Goal: Task Accomplishment & Management: Manage account settings

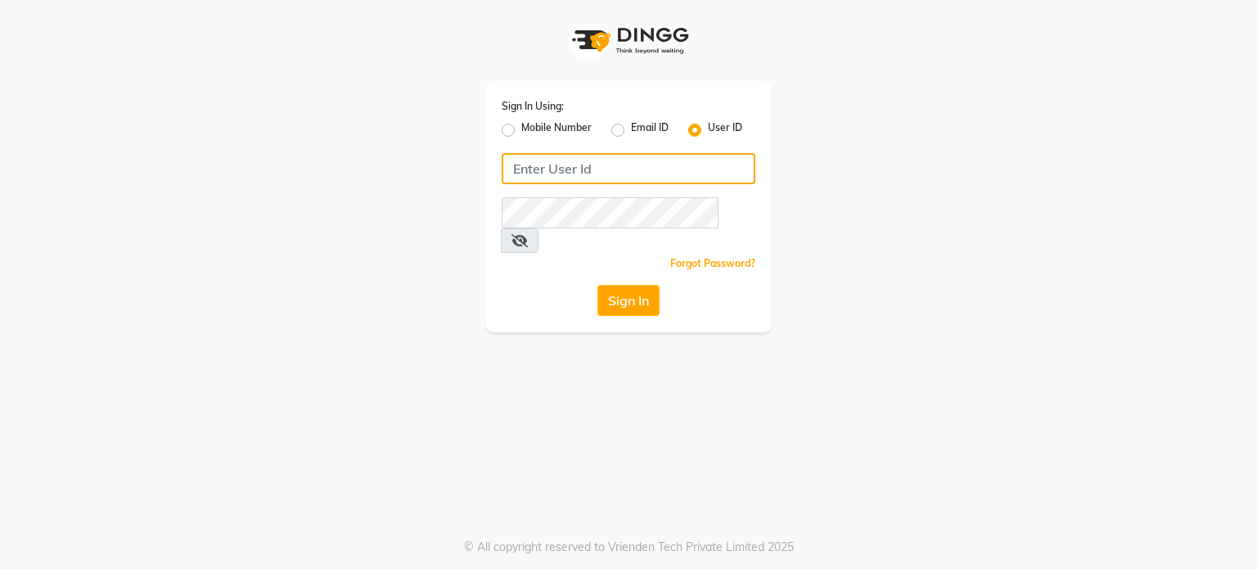
type input "shanuzz"
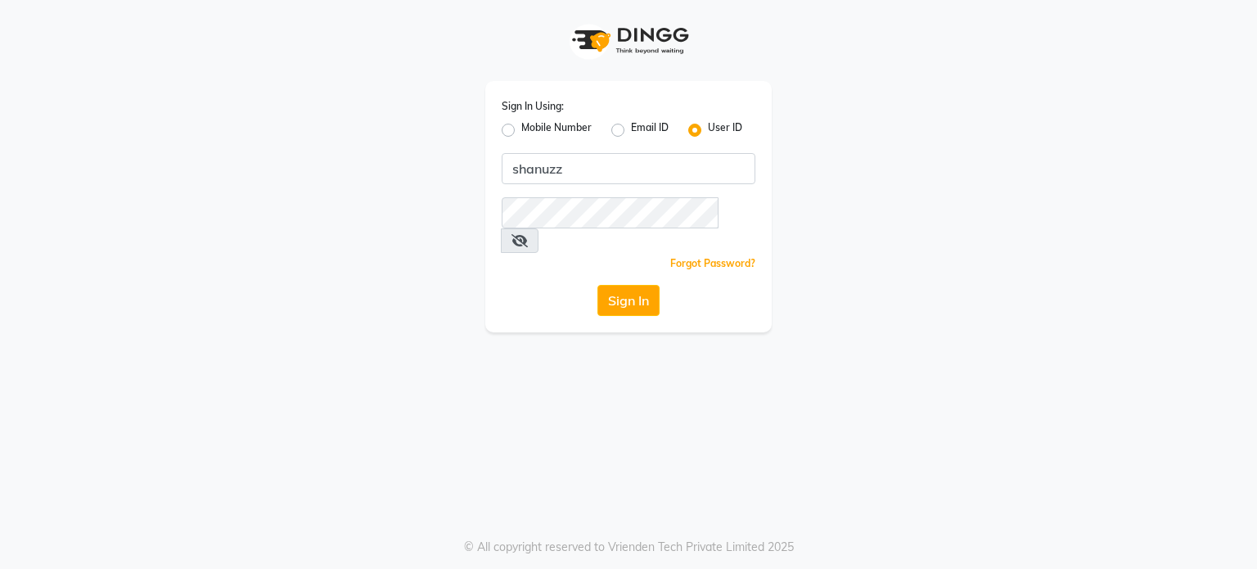
click at [521, 126] on label "Mobile Number" at bounding box center [556, 130] width 70 height 20
click at [521, 126] on input "Mobile Number" at bounding box center [526, 125] width 11 height 11
radio input "true"
radio input "false"
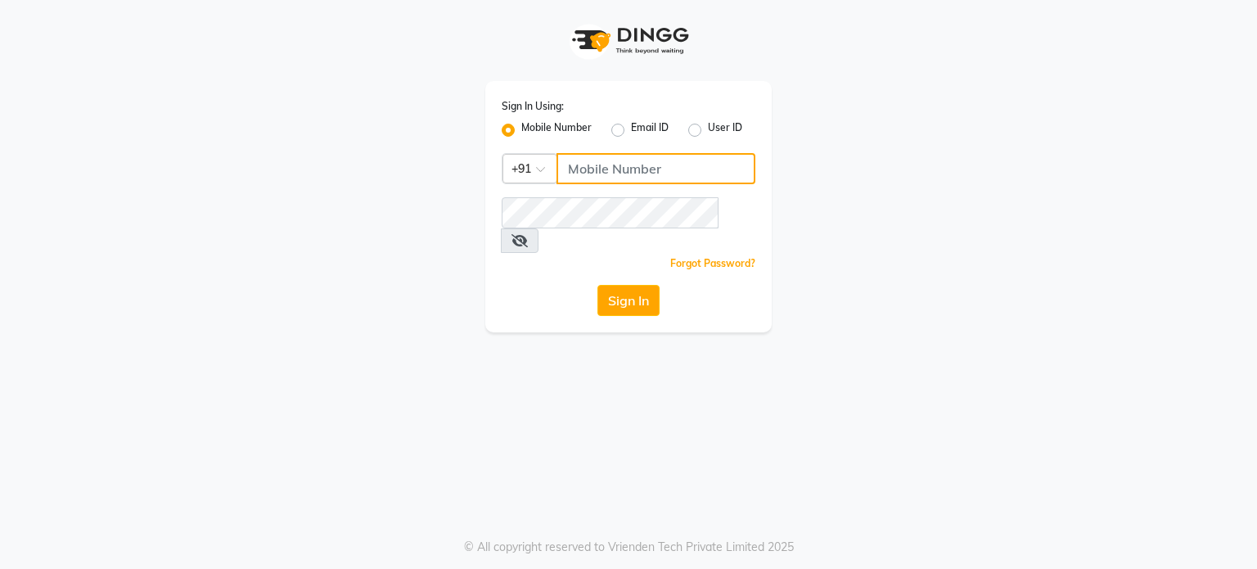
click at [638, 169] on input "Username" at bounding box center [656, 168] width 199 height 31
click at [708, 133] on label "User ID" at bounding box center [725, 130] width 34 height 20
click at [708, 131] on input "User ID" at bounding box center [713, 125] width 11 height 11
radio input "true"
radio input "false"
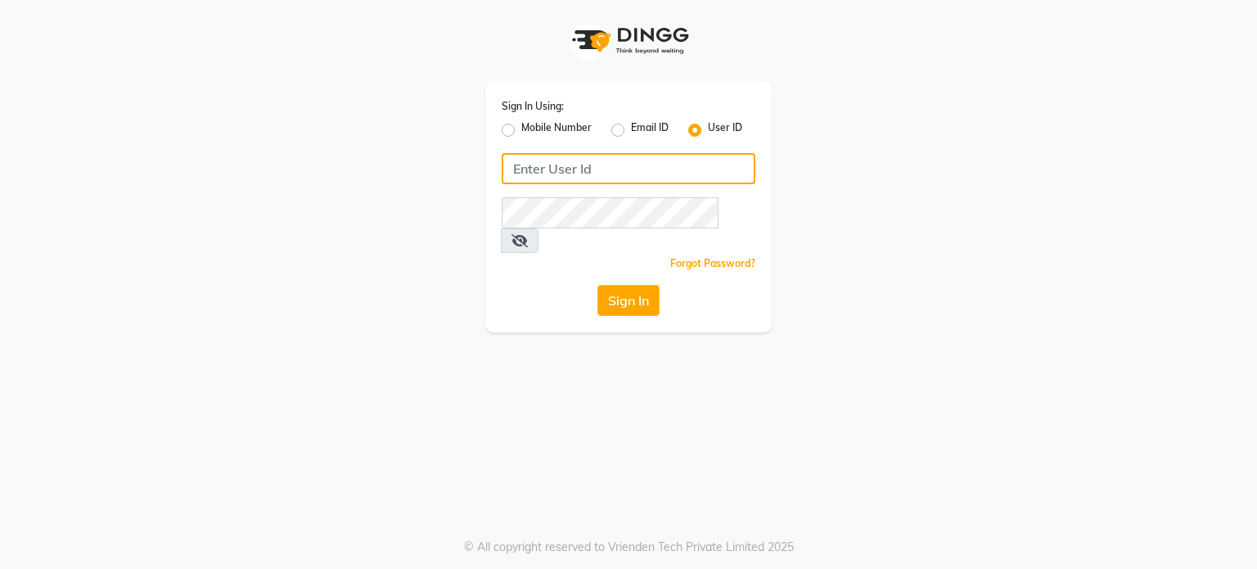
click at [609, 171] on input "Username" at bounding box center [629, 168] width 254 height 31
type input "S"
type input "shanuzz"
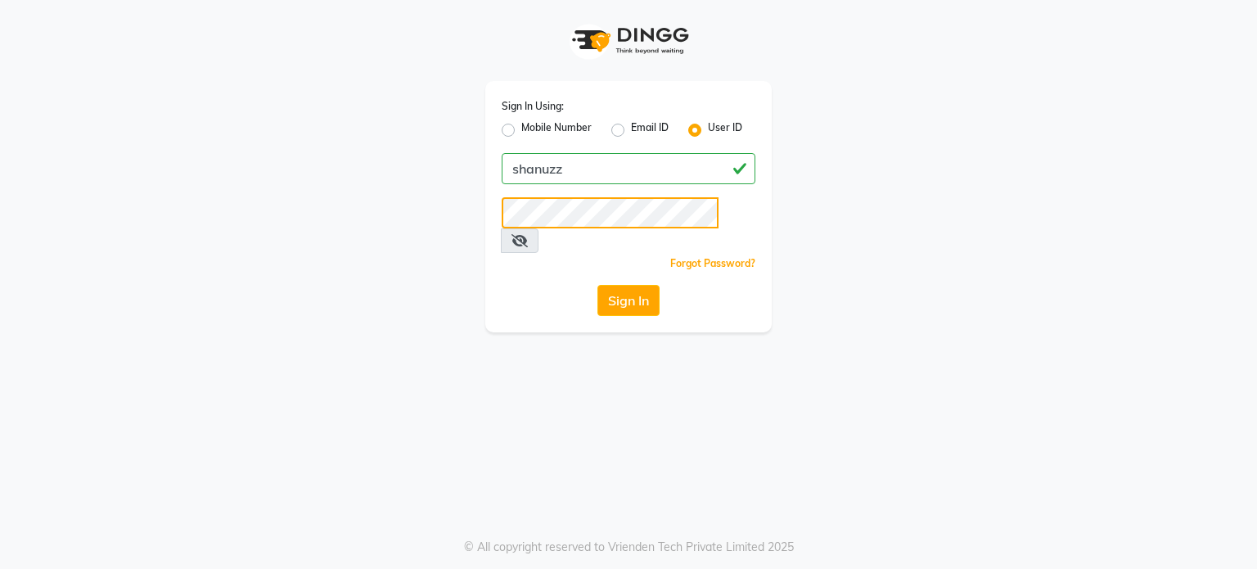
click at [597, 285] on button "Sign In" at bounding box center [628, 300] width 62 height 31
